Goal: Task Accomplishment & Management: Use online tool/utility

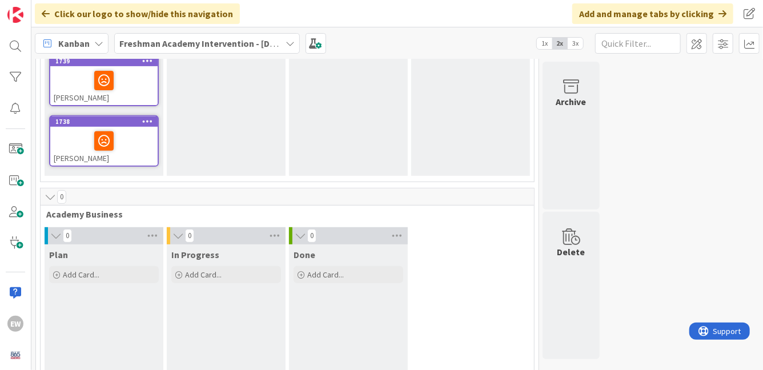
click at [132, 149] on div at bounding box center [104, 141] width 100 height 24
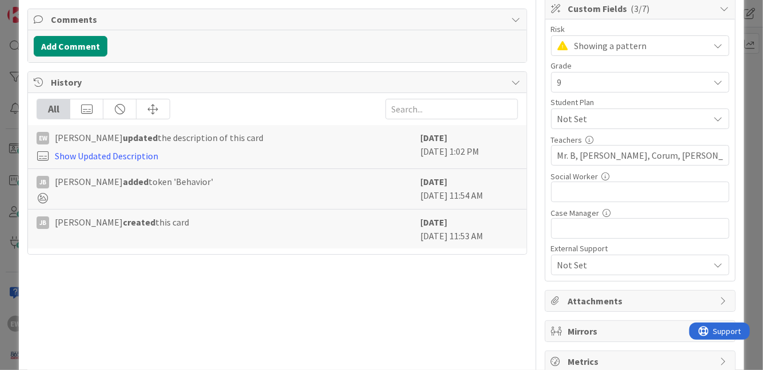
scroll to position [234, 0]
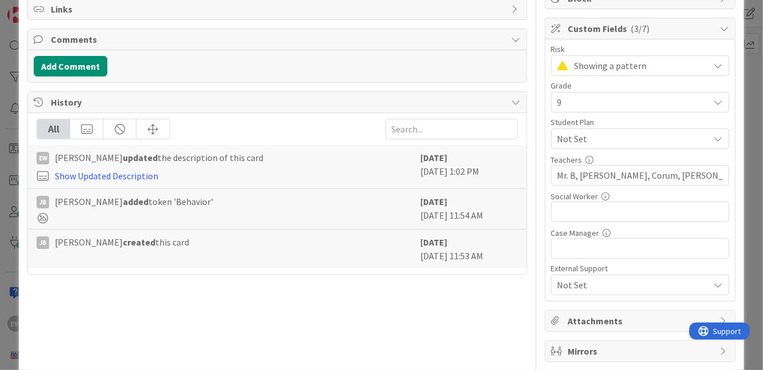
click at [709, 139] on span "Not Set" at bounding box center [633, 139] width 152 height 14
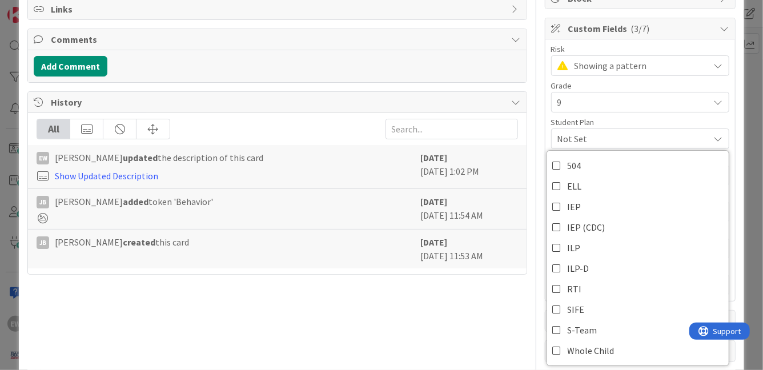
click at [709, 139] on span "Not Set" at bounding box center [633, 139] width 152 height 14
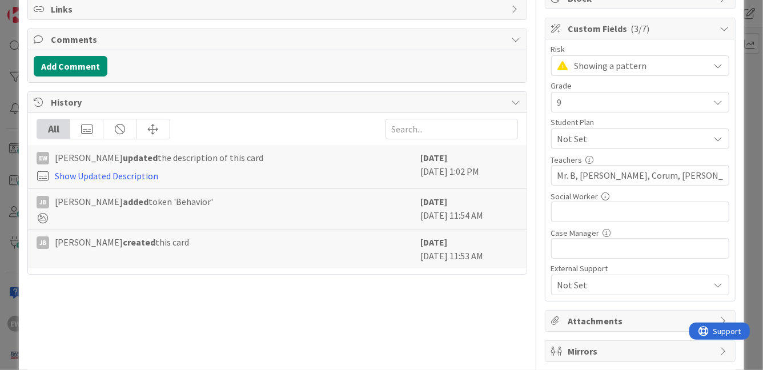
click at [680, 73] on div "Showing a pattern" at bounding box center [640, 65] width 178 height 21
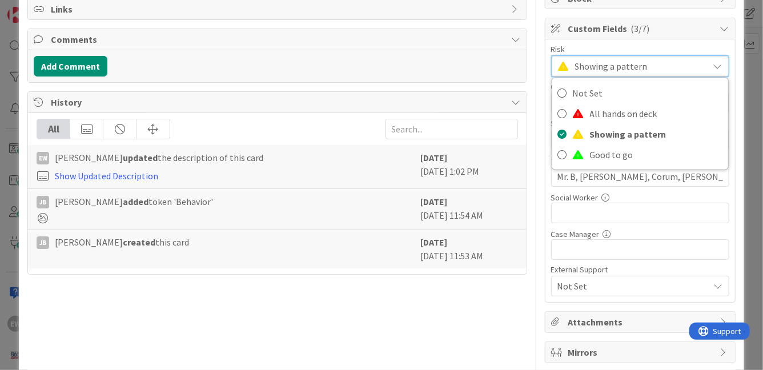
click at [737, 111] on div "ID 1738 Freshman Academy Intervention - 2024-2025 Referred Students Title 13 / …" at bounding box center [381, 91] width 725 height 619
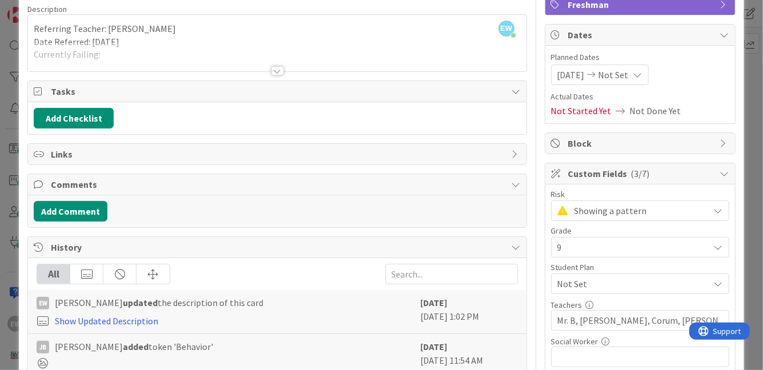
scroll to position [0, 0]
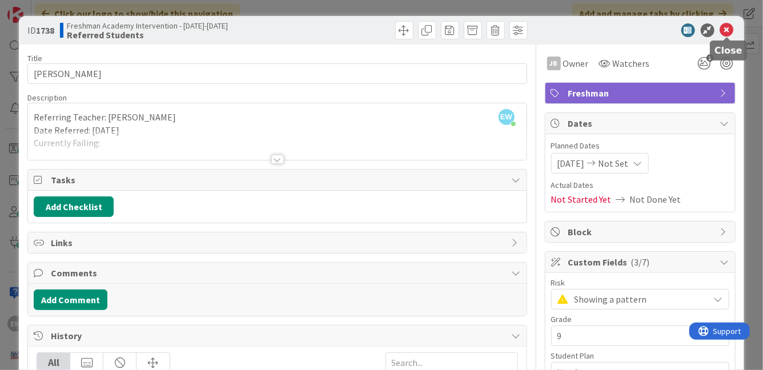
click at [733, 33] on icon at bounding box center [727, 30] width 14 height 14
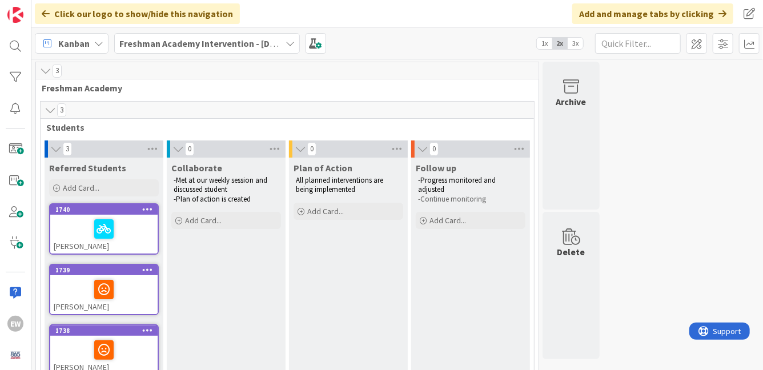
click at [573, 47] on span "3x" at bounding box center [575, 43] width 15 height 11
